Goal: Task Accomplishment & Management: Manage account settings

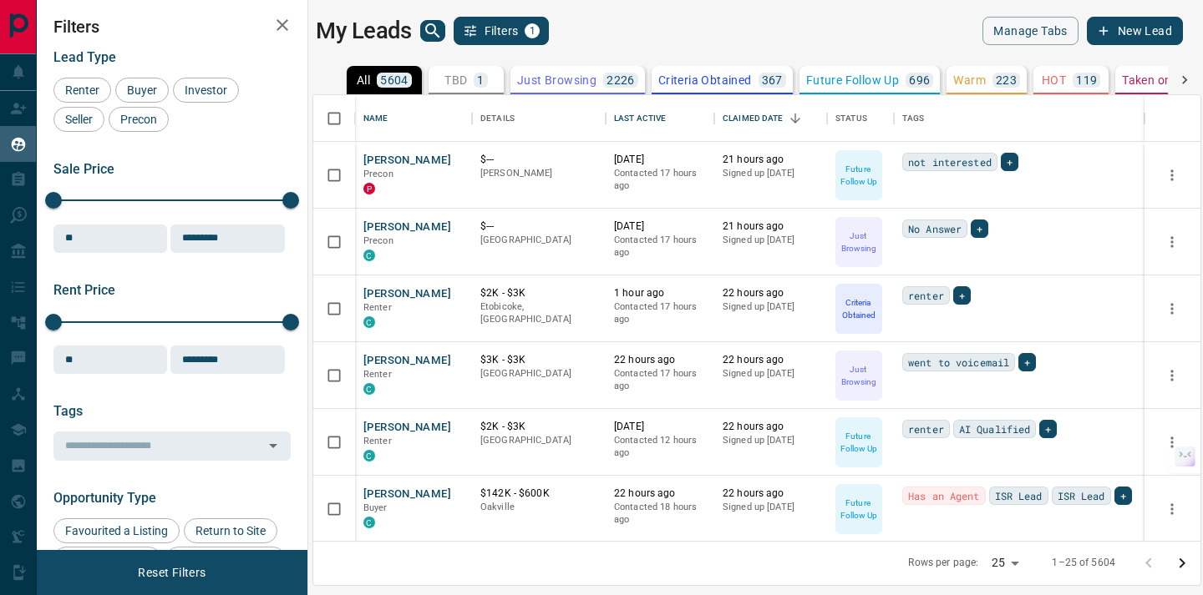
scroll to position [446, 887]
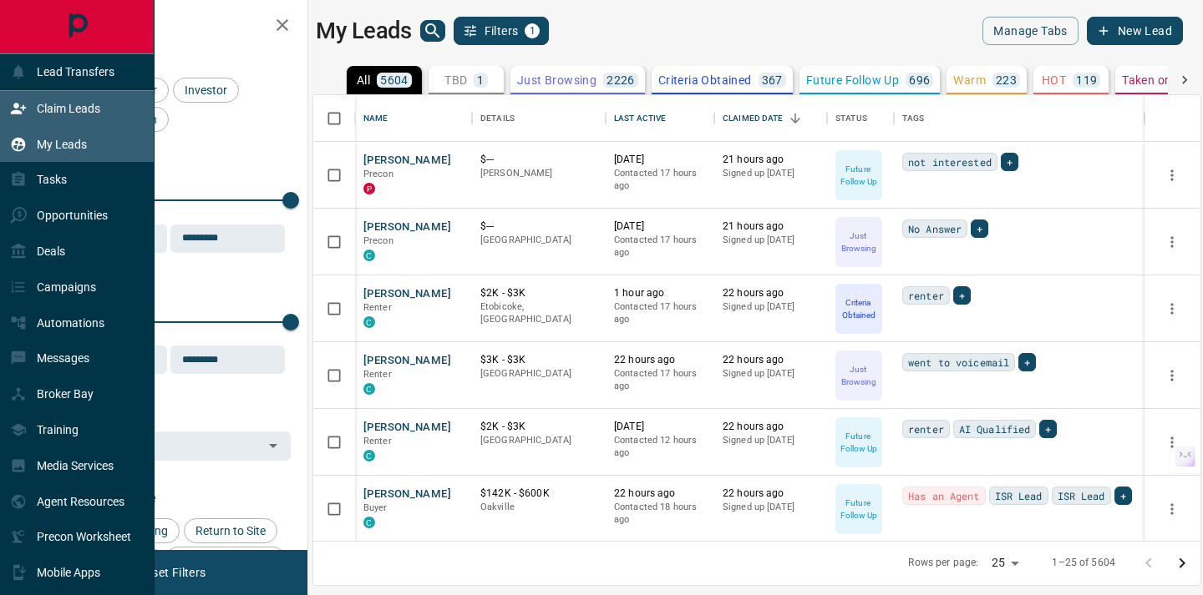
click at [55, 105] on p "Claim Leads" at bounding box center [68, 108] width 63 height 13
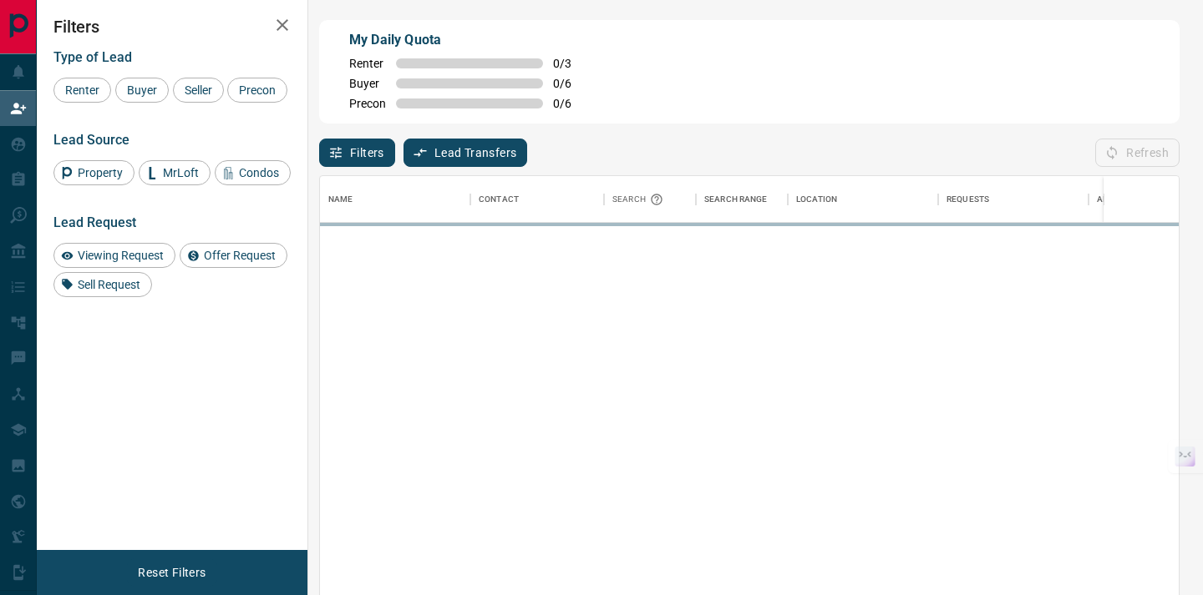
scroll to position [450, 859]
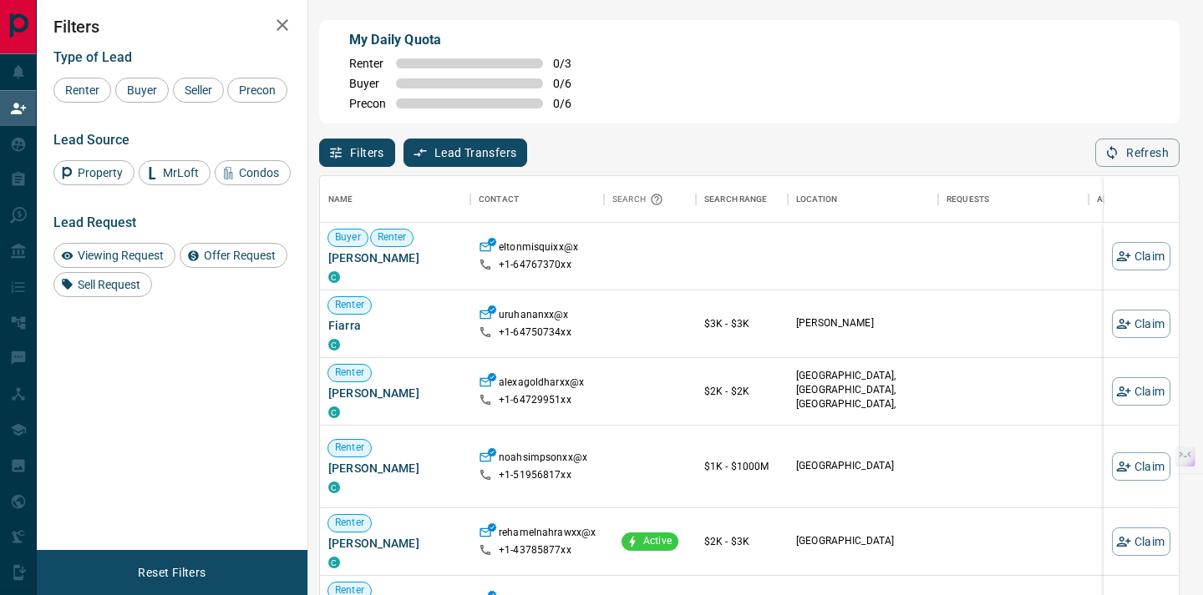
click at [453, 156] on button "Lead Transfers" at bounding box center [465, 153] width 124 height 28
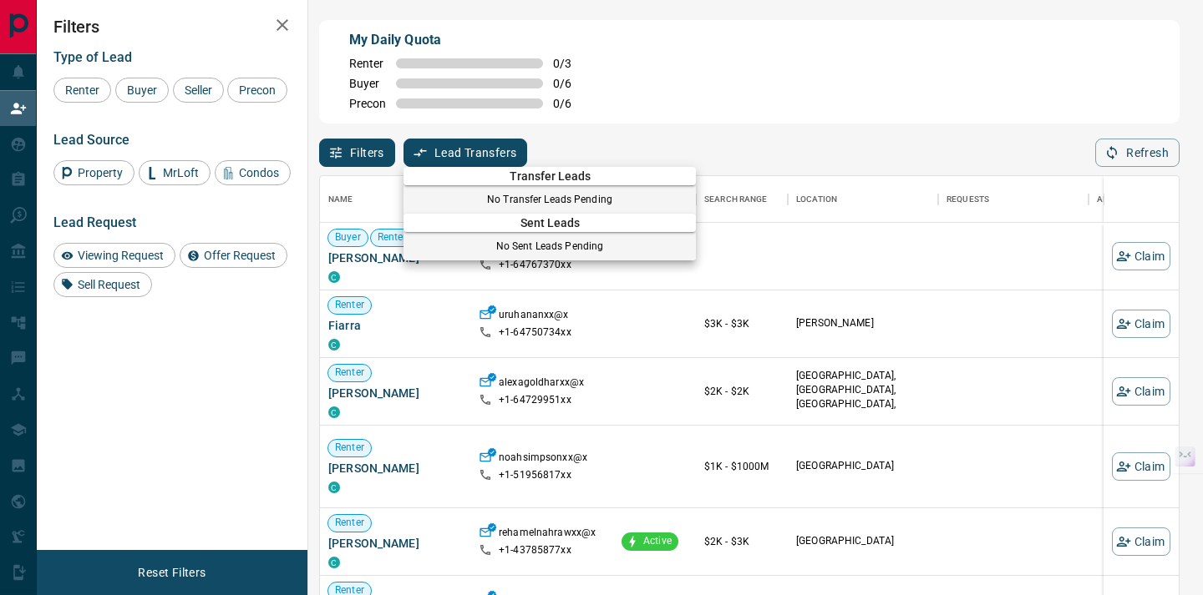
click at [711, 88] on div at bounding box center [601, 297] width 1203 height 595
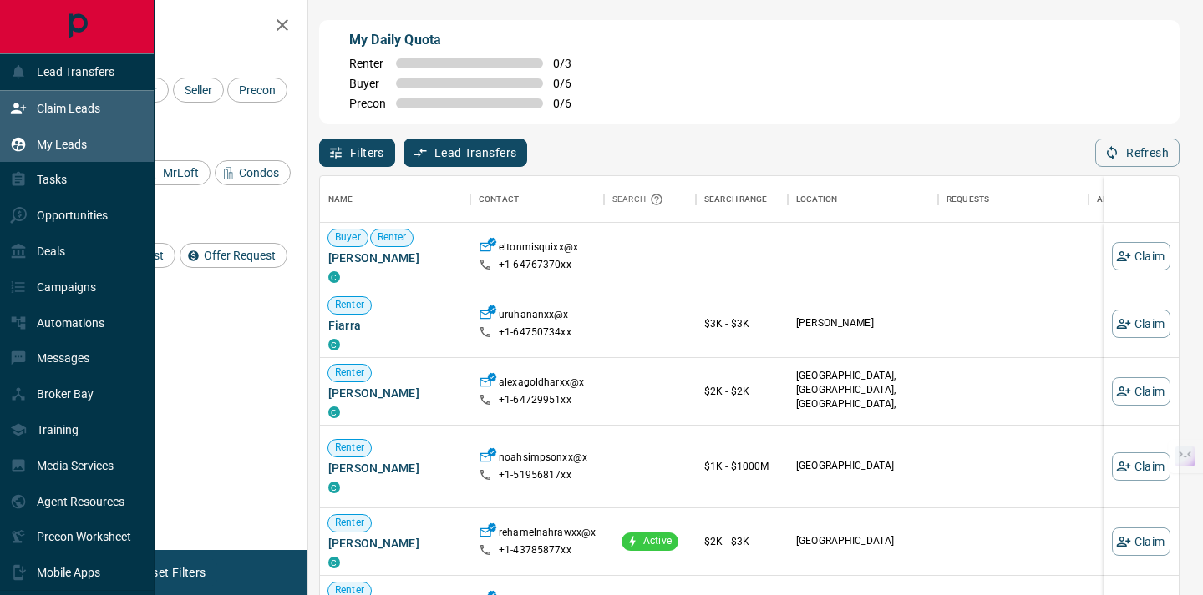
click at [73, 141] on p "My Leads" at bounding box center [62, 144] width 50 height 13
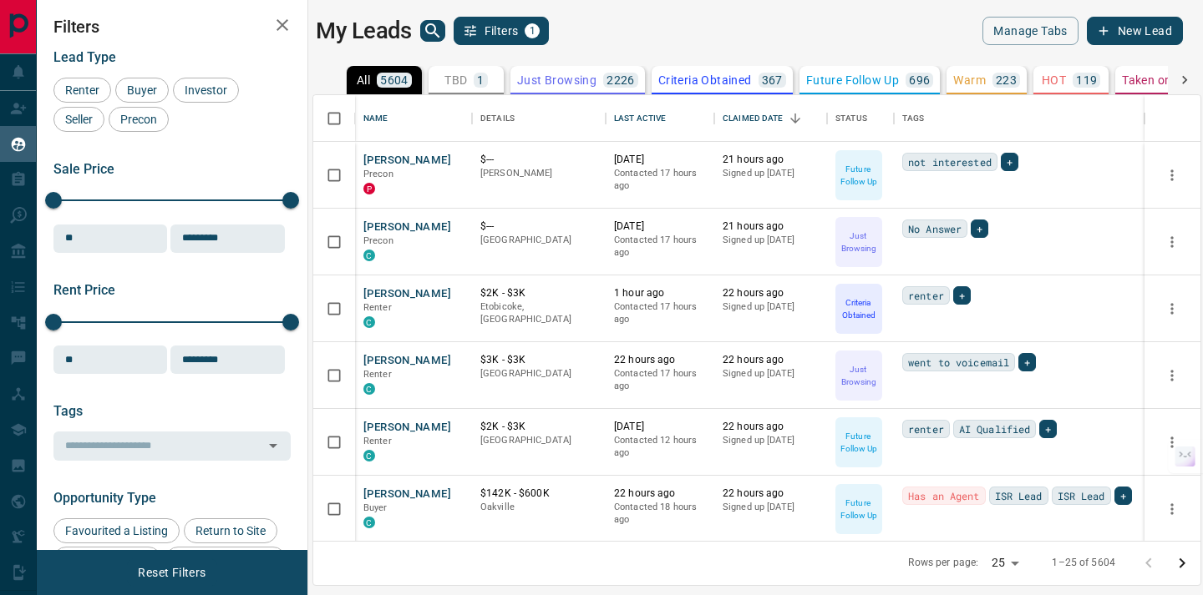
scroll to position [446, 887]
click at [431, 30] on icon "search button" at bounding box center [433, 31] width 20 height 20
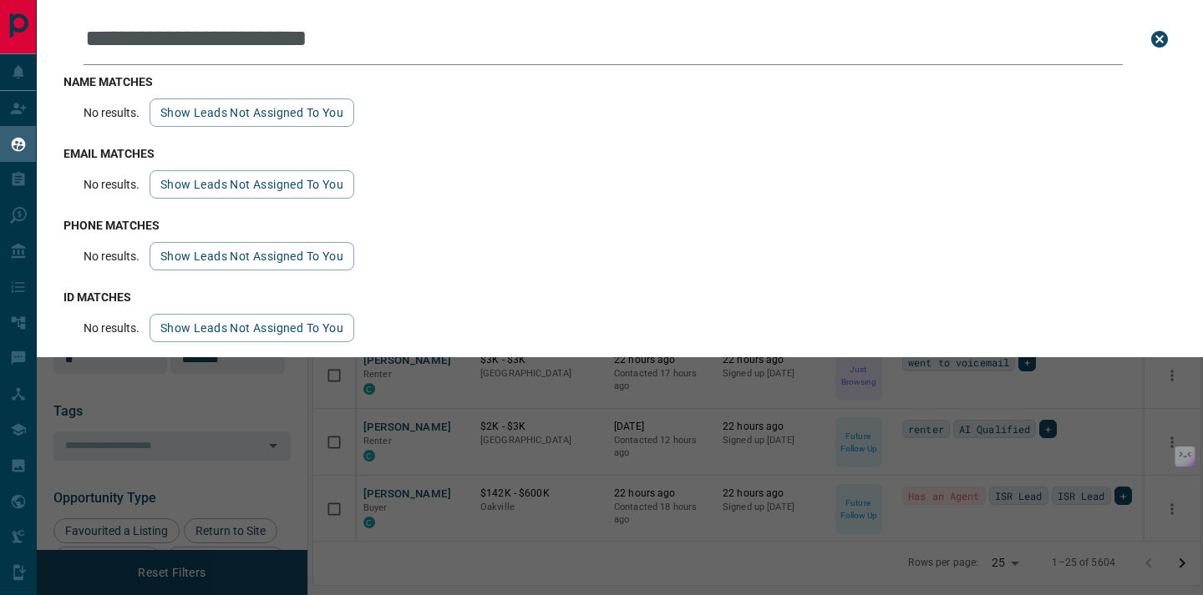
scroll to position [8, 0]
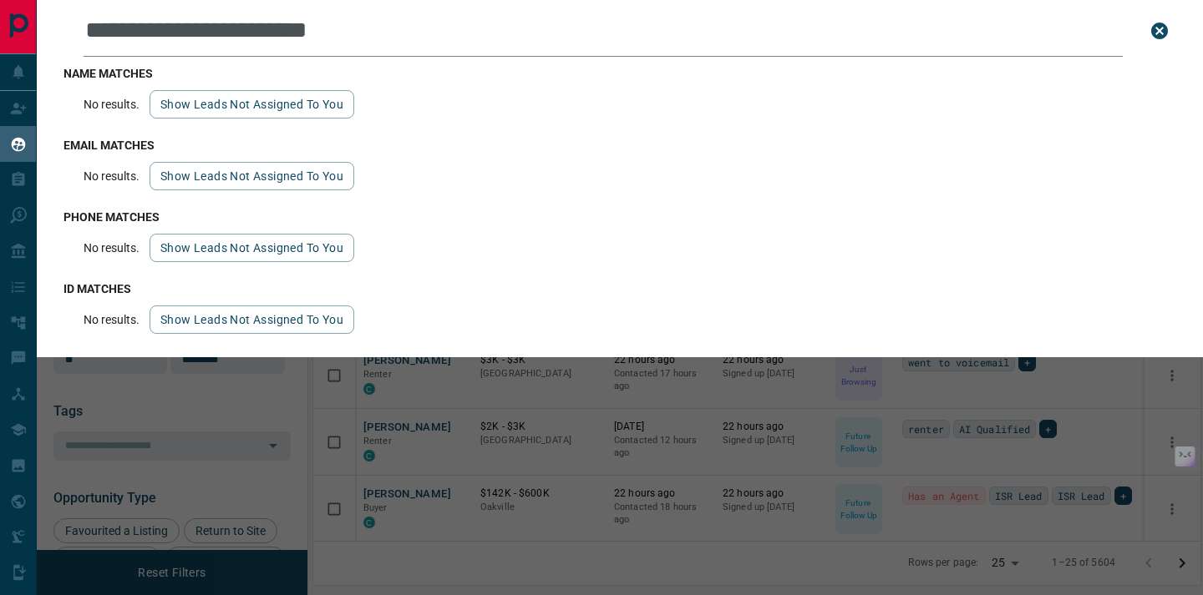
click at [393, 43] on input "**********" at bounding box center [603, 31] width 1039 height 52
type input "**********"
